Goal: Information Seeking & Learning: Learn about a topic

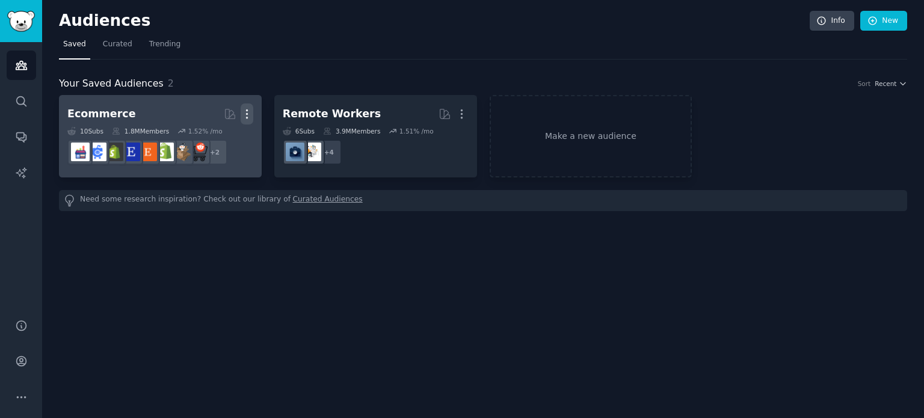
click at [242, 110] on icon "button" at bounding box center [247, 114] width 13 height 13
click at [216, 142] on p "Delete" at bounding box center [214, 139] width 28 height 13
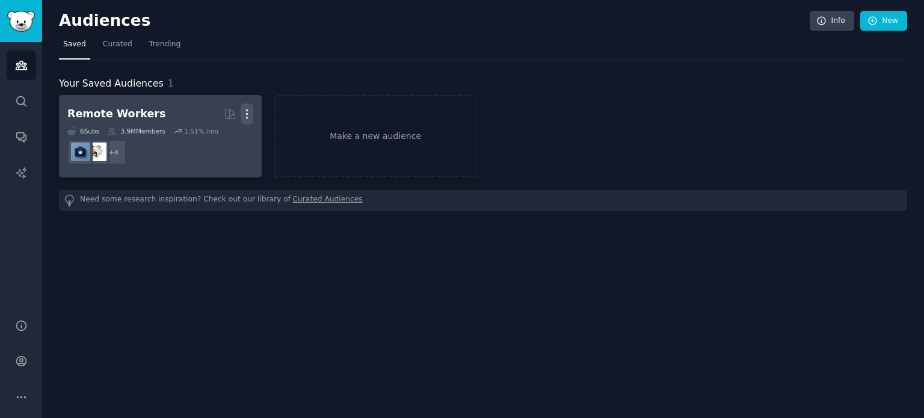
click at [250, 111] on icon "button" at bounding box center [247, 114] width 13 height 13
click at [217, 146] on div "Delete" at bounding box center [205, 139] width 57 height 25
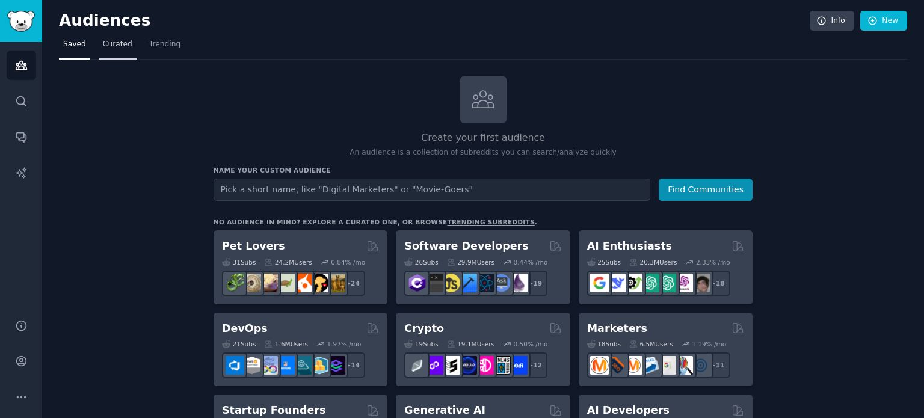
click at [110, 48] on span "Curated" at bounding box center [117, 44] width 29 height 11
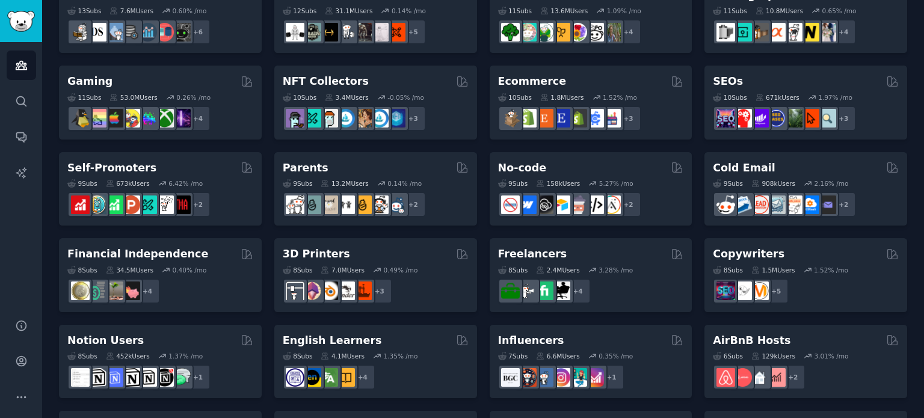
scroll to position [544, 0]
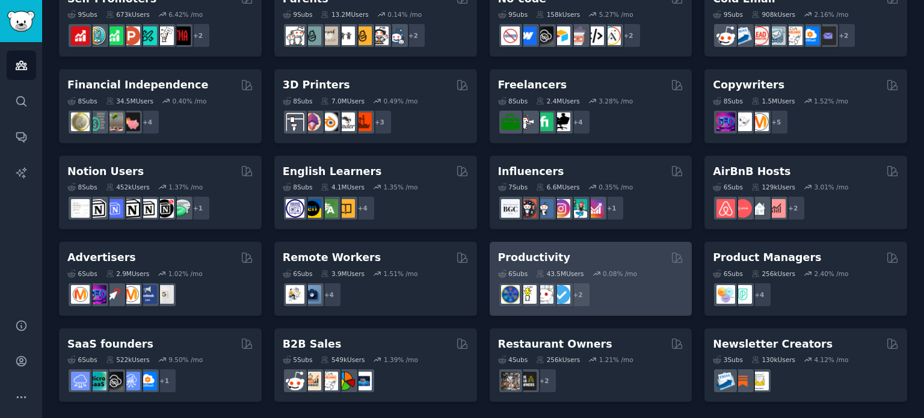
click at [604, 265] on div "6 Sub s 43.5M Users 0.08 % /mo r/getdisciplined + 2" at bounding box center [591, 286] width 186 height 42
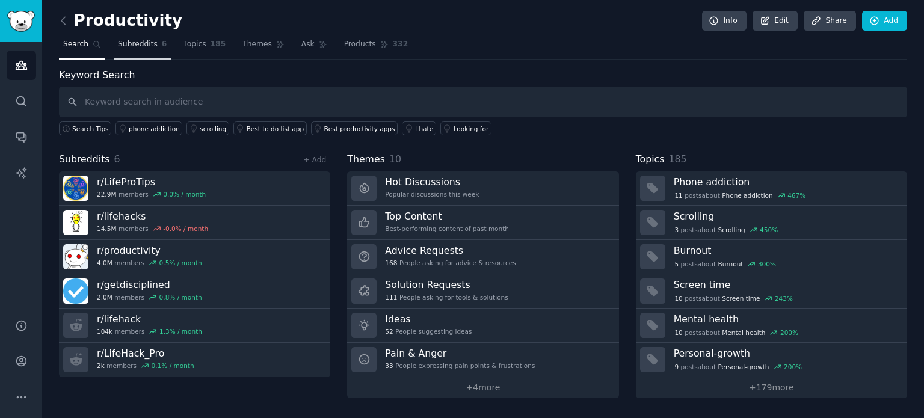
click at [132, 45] on span "Subreddits" at bounding box center [138, 44] width 40 height 11
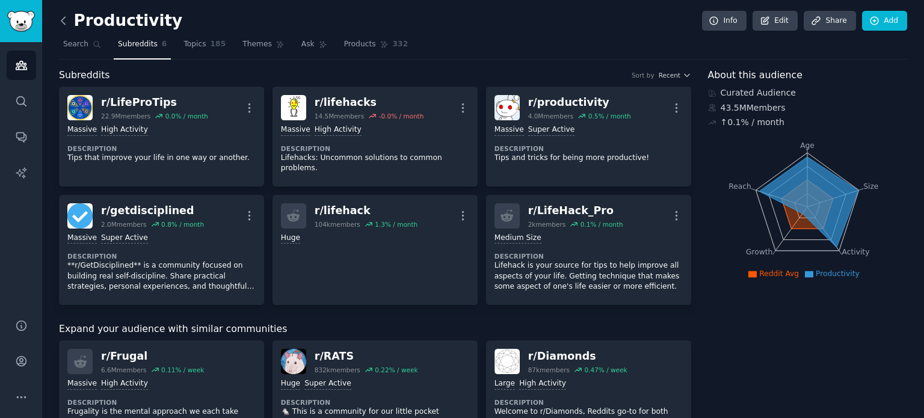
click at [65, 18] on icon at bounding box center [63, 20] width 13 height 13
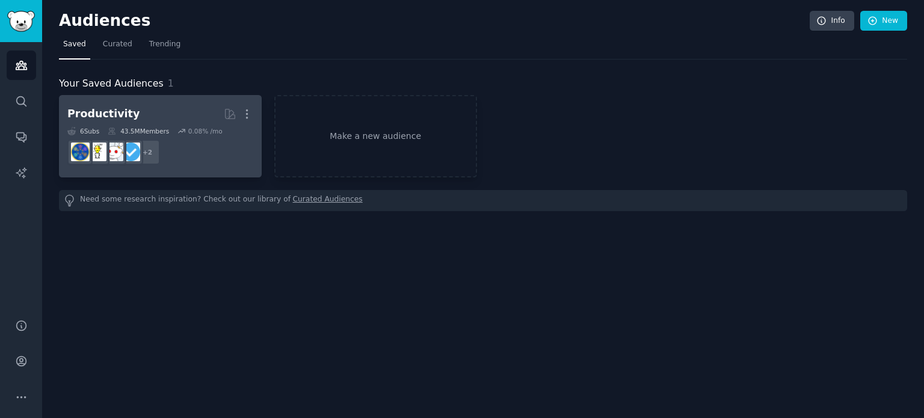
click at [151, 123] on h2 "Productivity More" at bounding box center [160, 114] width 186 height 21
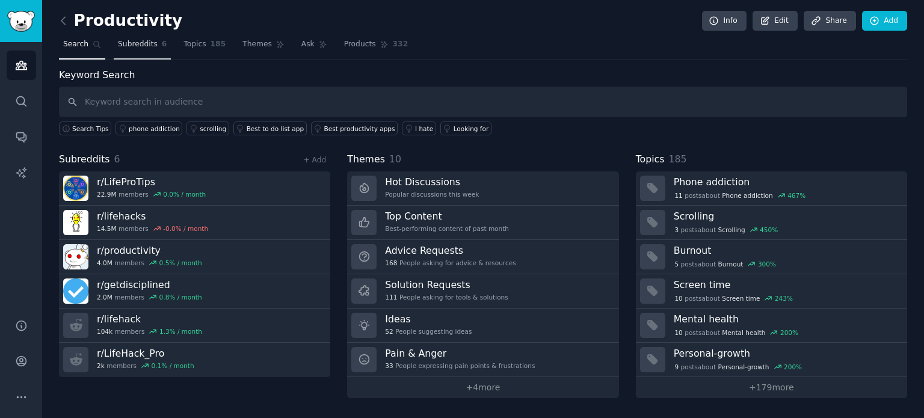
click at [152, 38] on link "Subreddits 6" at bounding box center [142, 47] width 57 height 25
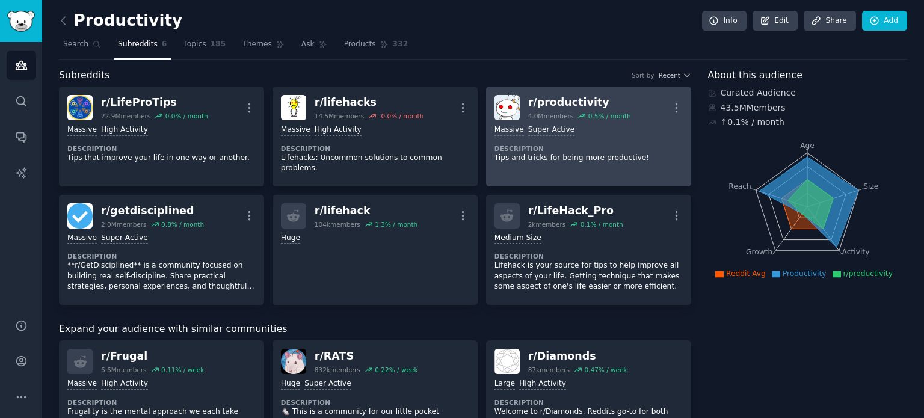
click at [639, 138] on div "Massive Super Active Description Tips and tricks for being more productive!" at bounding box center [589, 143] width 188 height 47
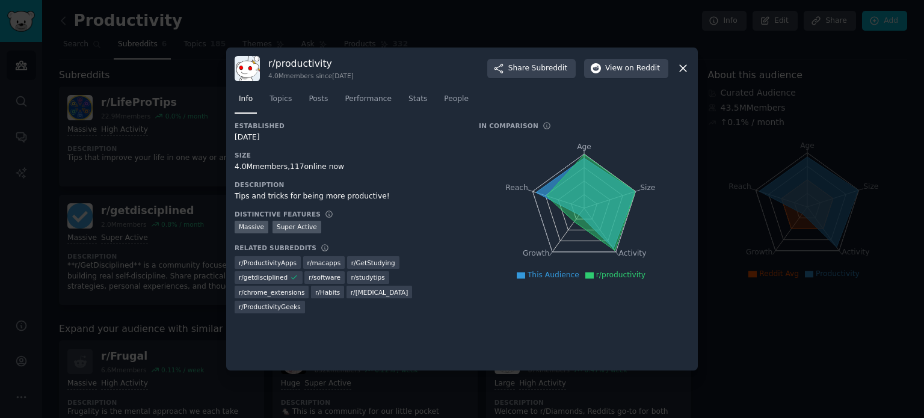
click at [316, 63] on h3 "r/ productivity" at bounding box center [310, 63] width 85 height 13
copy h3 "productivity"
click at [316, 63] on h3 "r/ productivity" at bounding box center [310, 63] width 85 height 13
click at [636, 71] on span "on Reddit" at bounding box center [642, 68] width 35 height 11
